Goal: Transaction & Acquisition: Purchase product/service

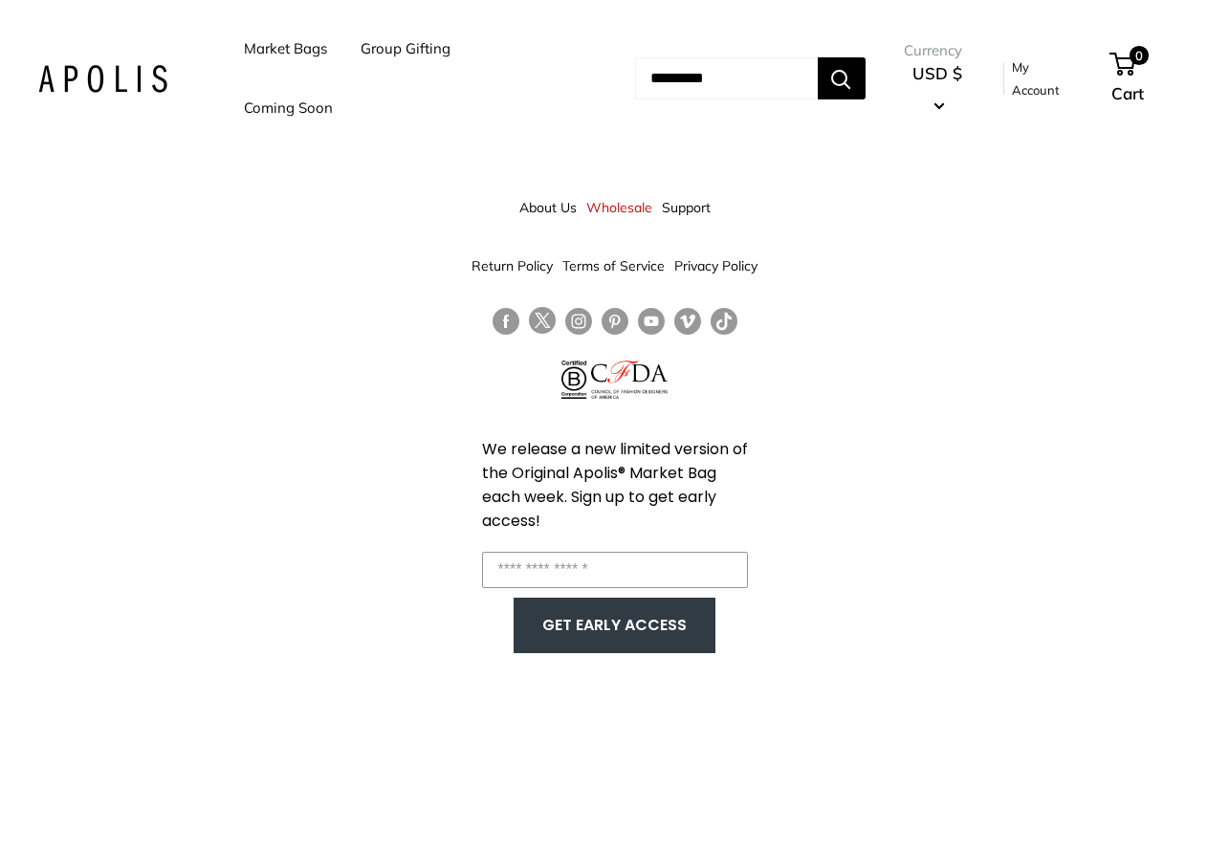
click at [281, 107] on link "Coming Soon" at bounding box center [288, 108] width 89 height 27
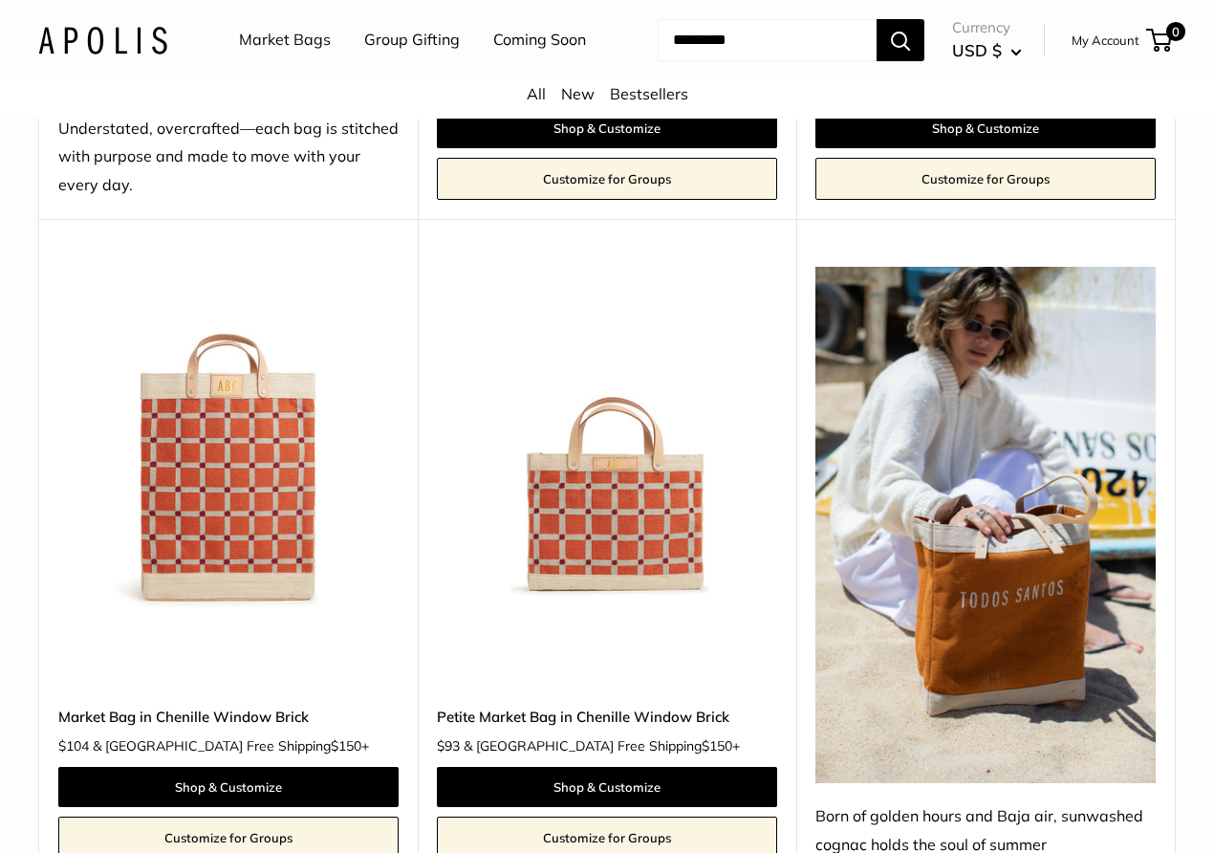
scroll to position [2677, 0]
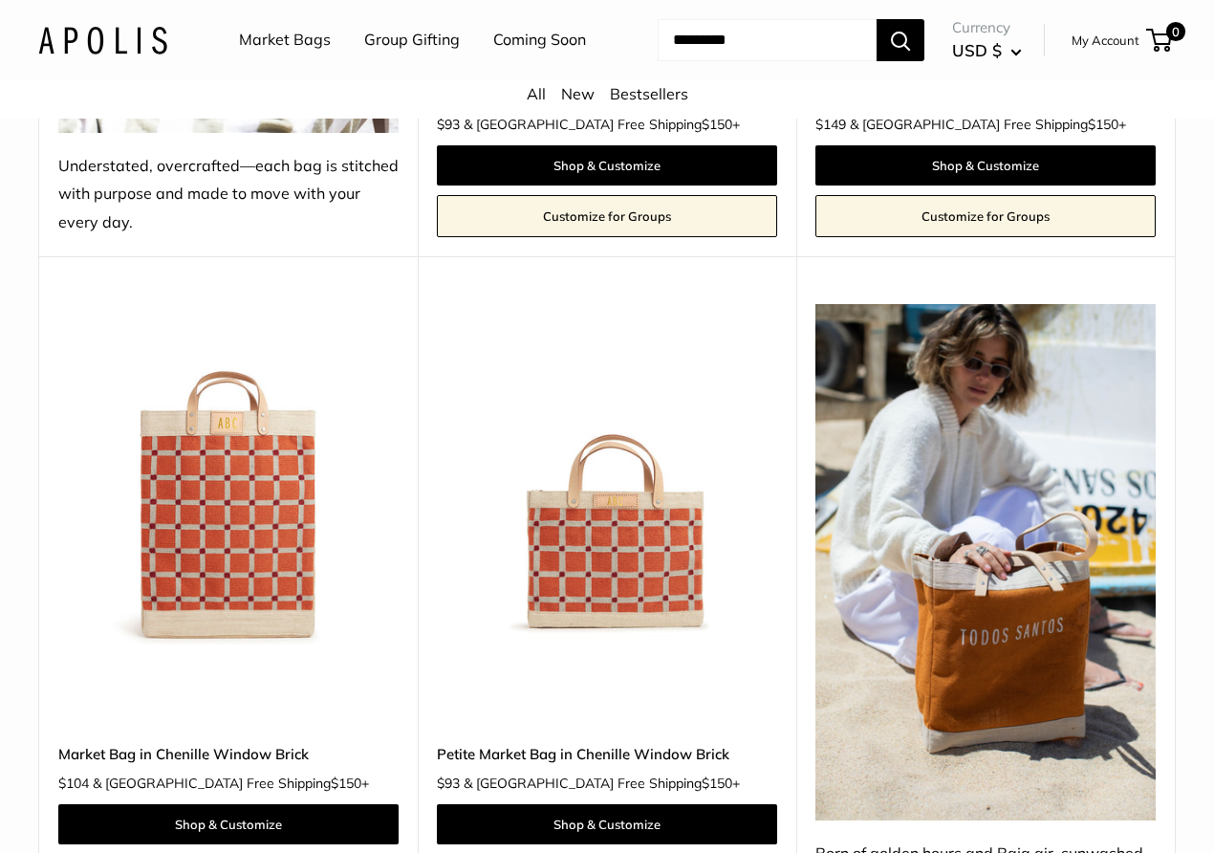
click at [877, 61] on button "Search" at bounding box center [901, 40] width 48 height 42
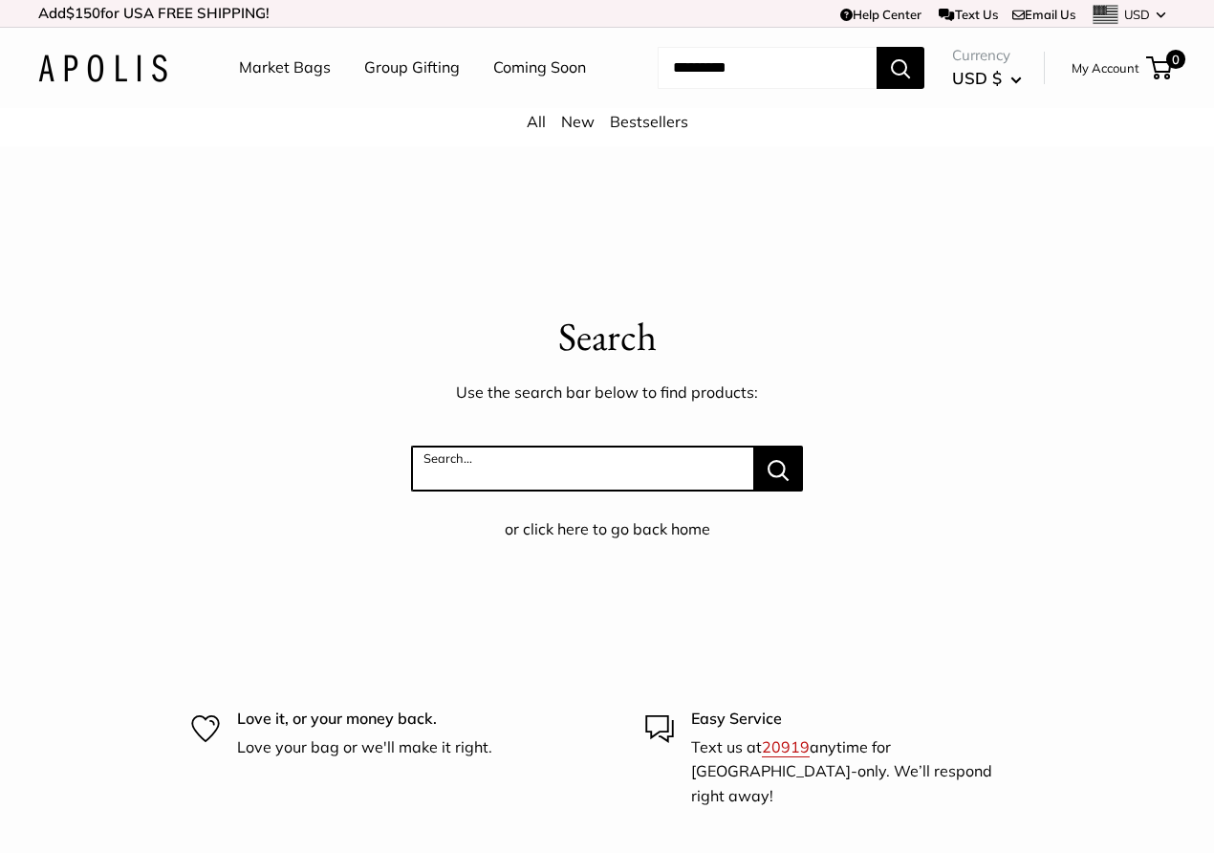
click at [449, 490] on input "Search..." at bounding box center [582, 469] width 343 height 46
type input "*****"
click at [754, 446] on button "Search..." at bounding box center [778, 469] width 49 height 46
